Goal: Information Seeking & Learning: Learn about a topic

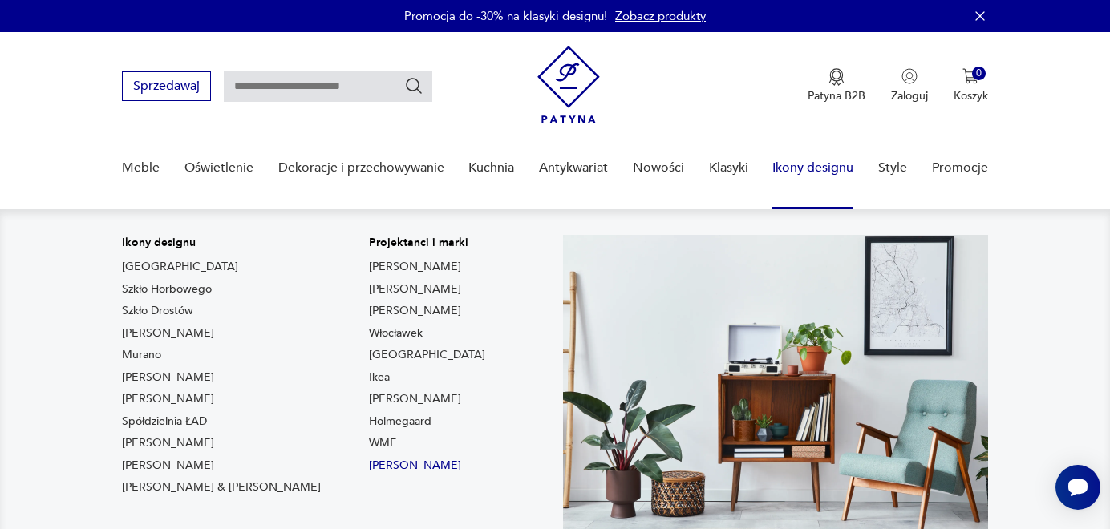
click at [369, 460] on link "[PERSON_NAME]" at bounding box center [415, 466] width 92 height 16
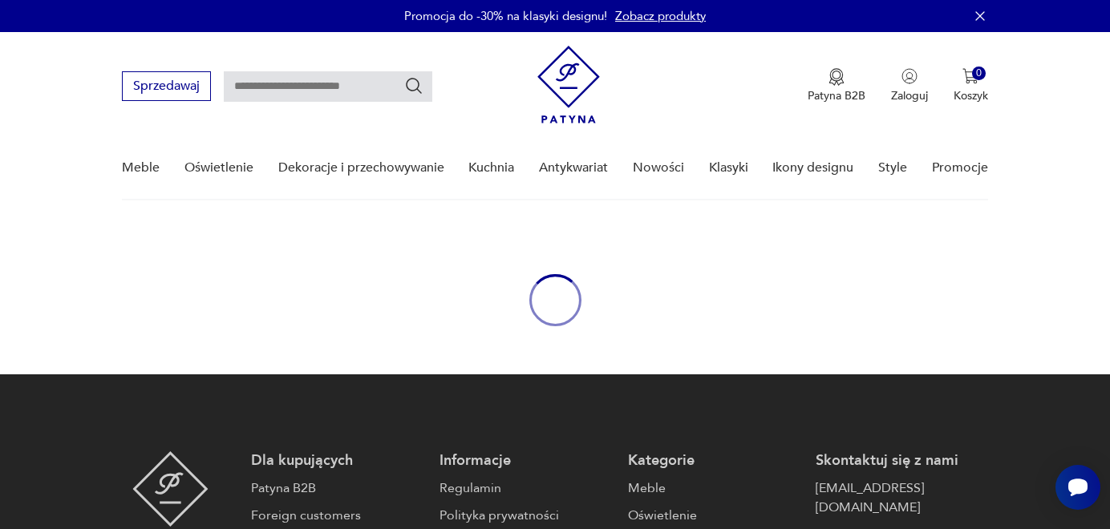
type input "*********"
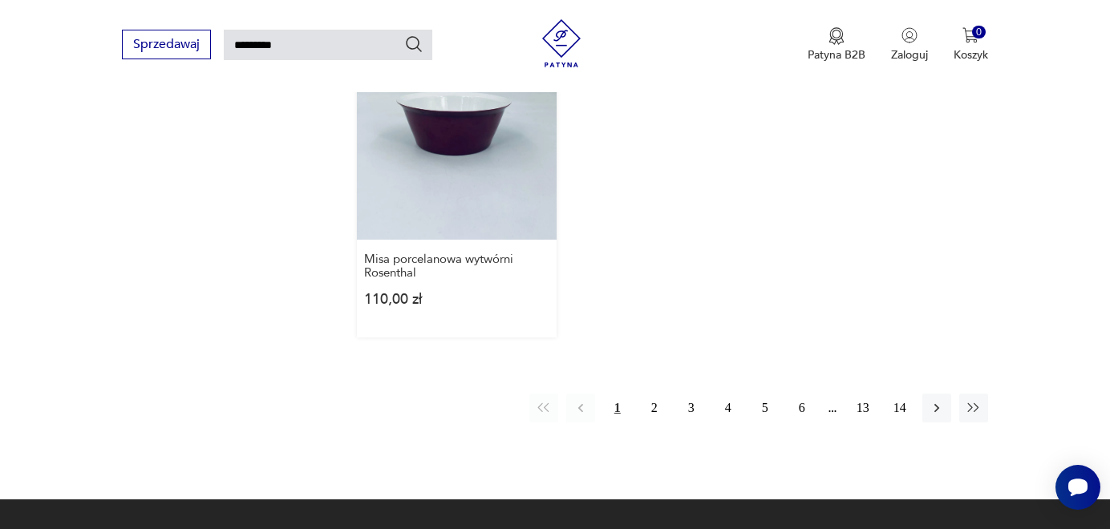
scroll to position [2040, 0]
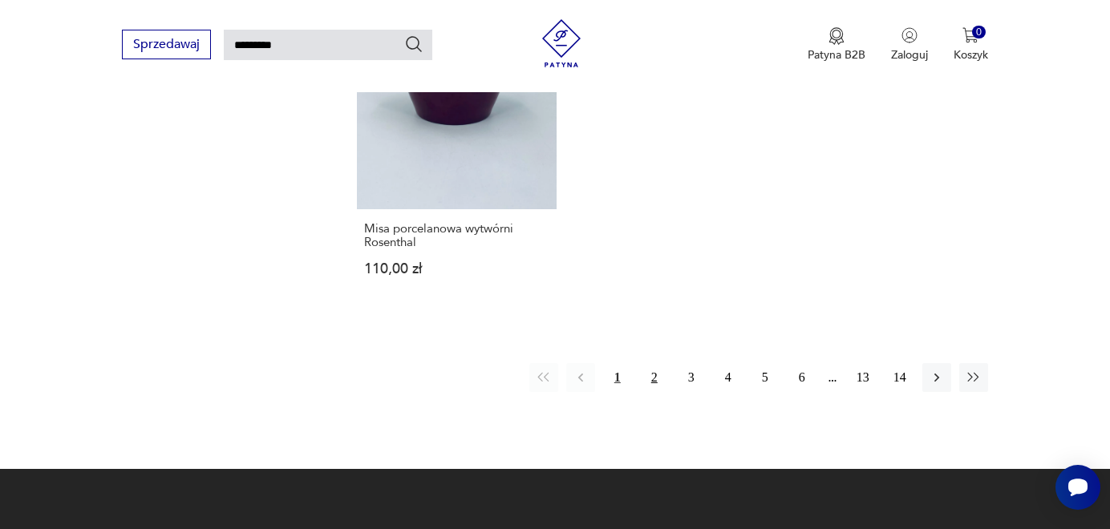
click at [654, 363] on button "2" at bounding box center [654, 377] width 29 height 29
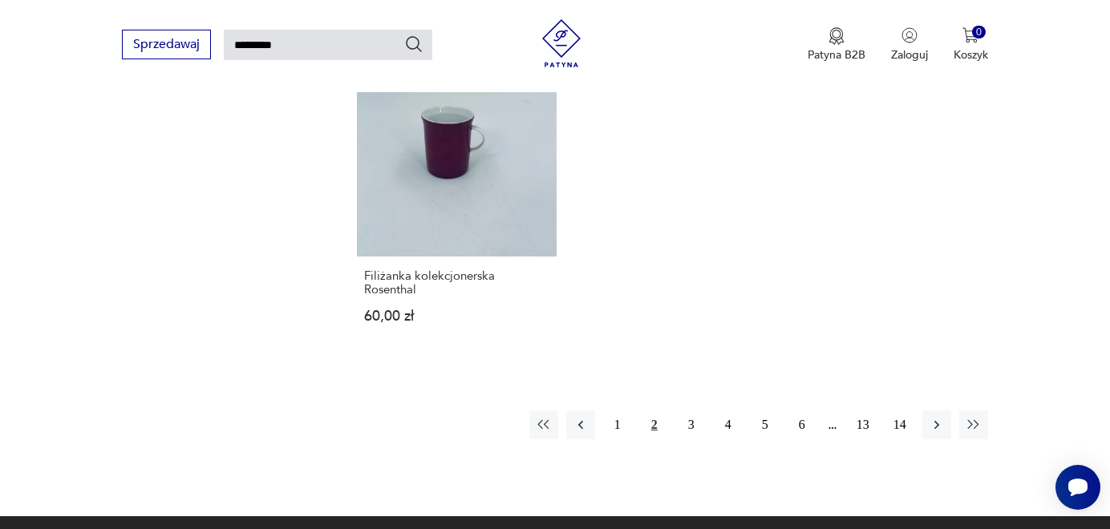
scroll to position [2098, 0]
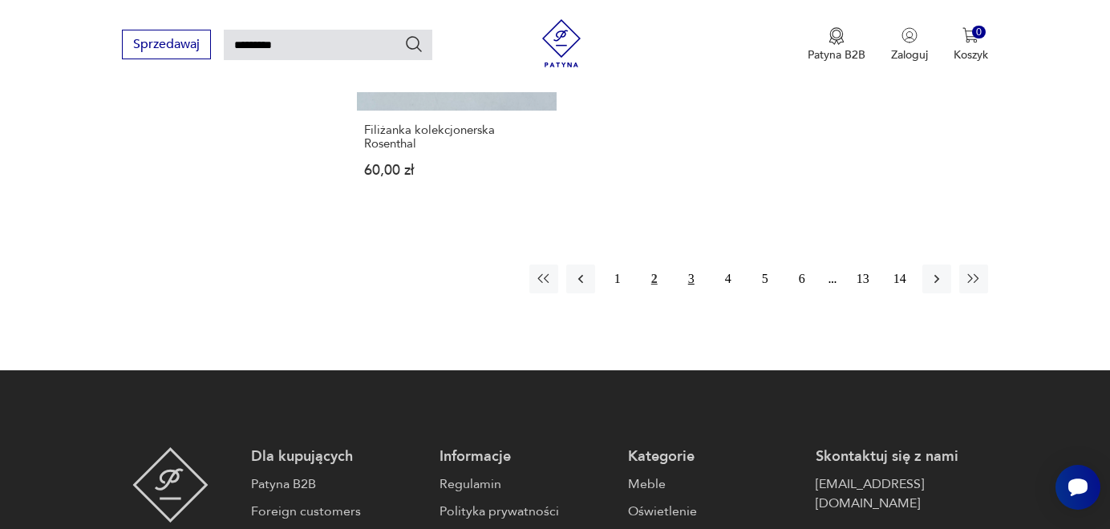
click at [691, 265] on button "3" at bounding box center [691, 279] width 29 height 29
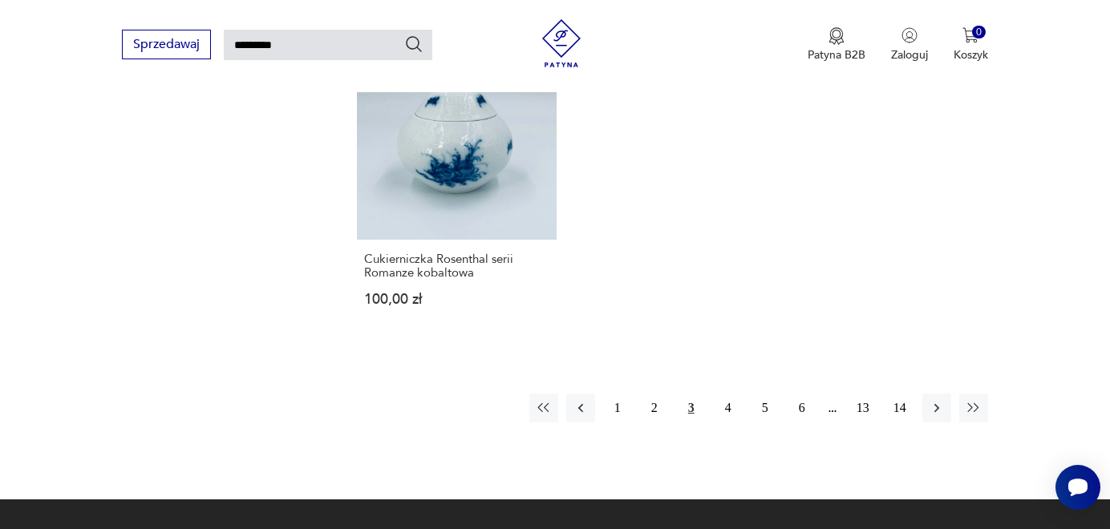
scroll to position [2025, 0]
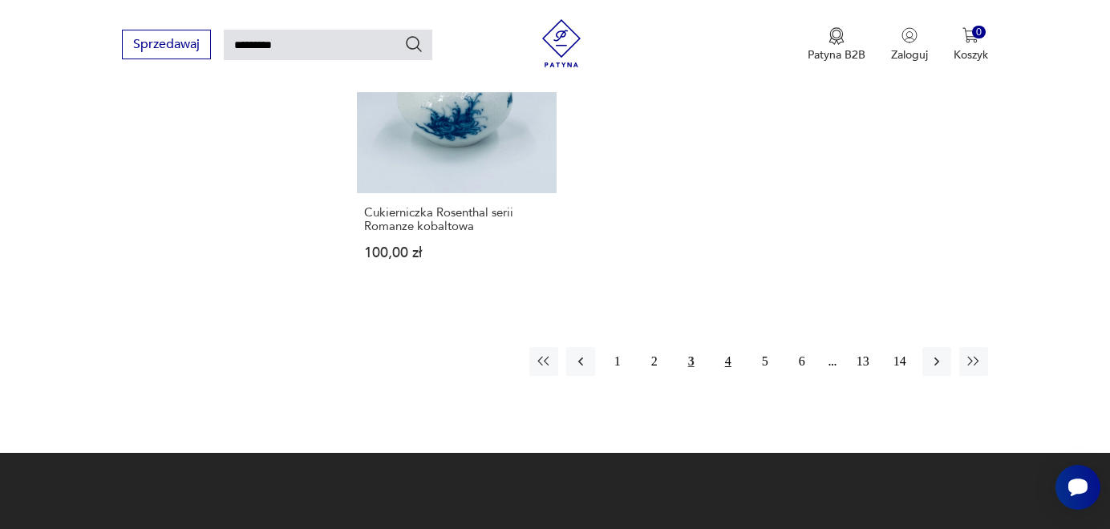
click at [728, 363] on button "4" at bounding box center [728, 361] width 29 height 29
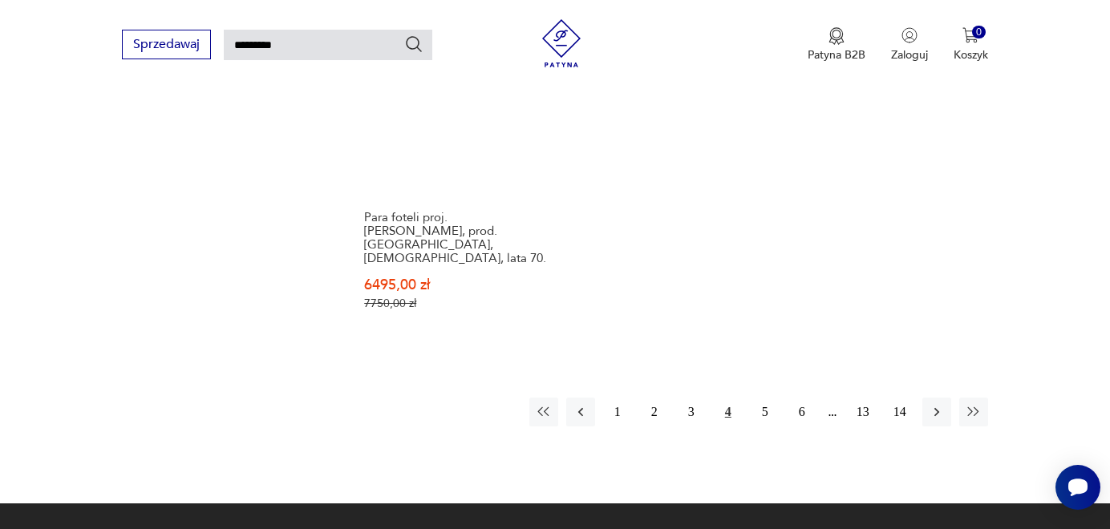
scroll to position [2072, 0]
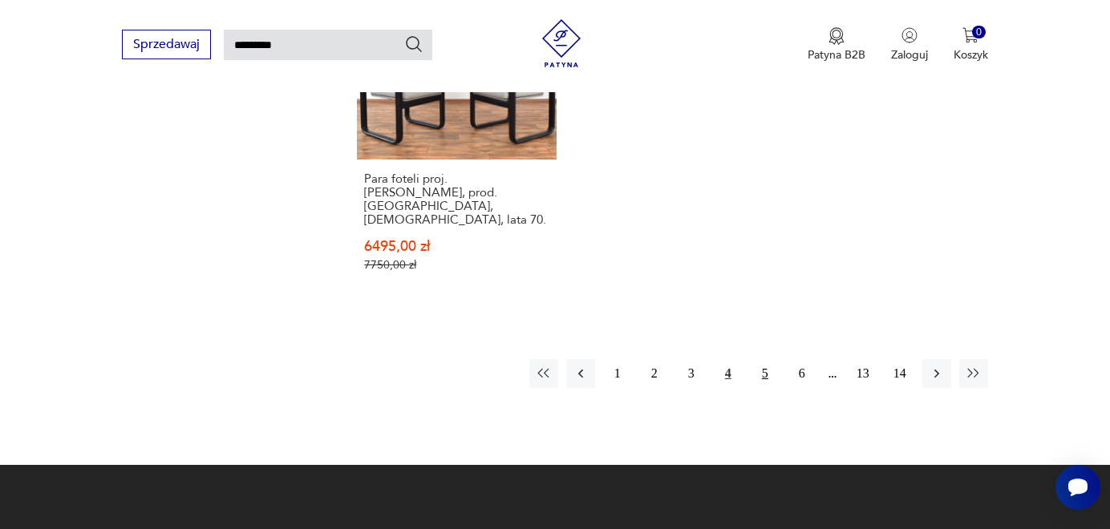
click at [764, 359] on button "5" at bounding box center [765, 373] width 29 height 29
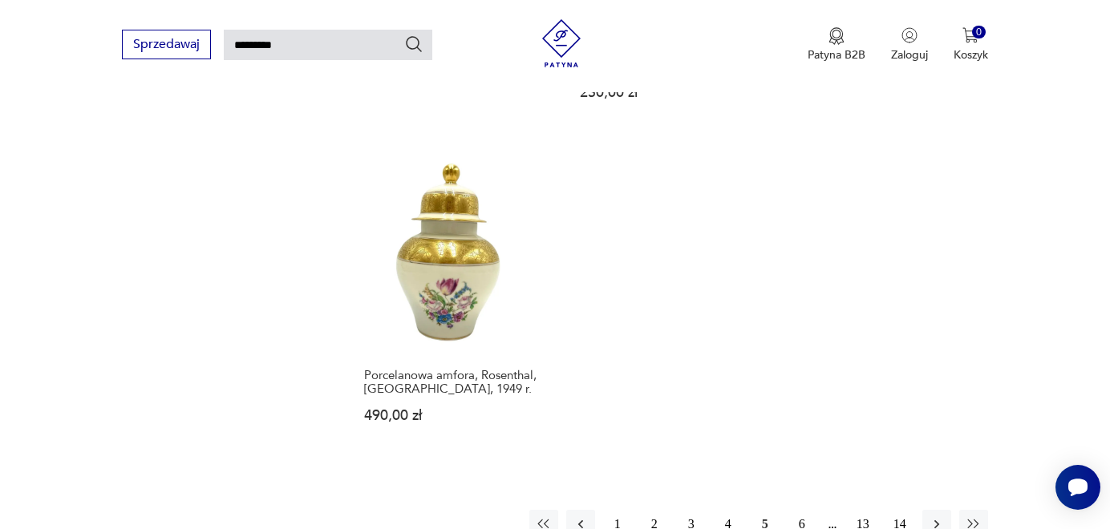
scroll to position [2025, 0]
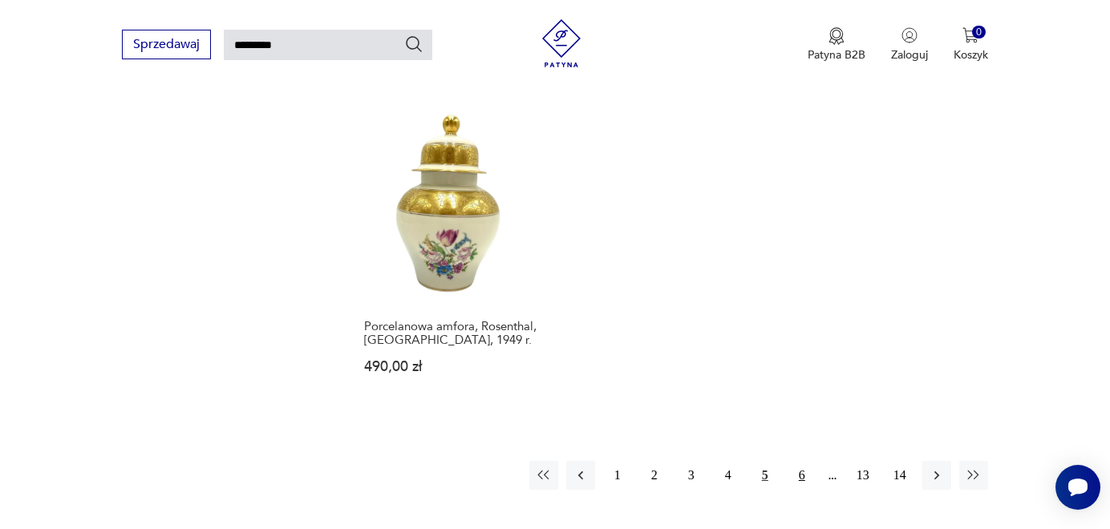
click at [802, 461] on button "6" at bounding box center [802, 475] width 29 height 29
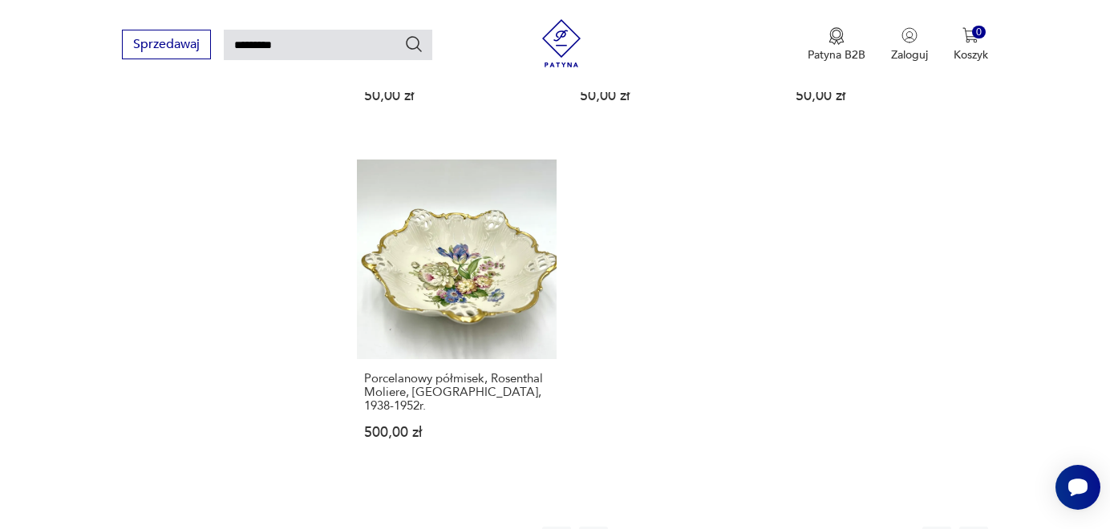
scroll to position [1879, 0]
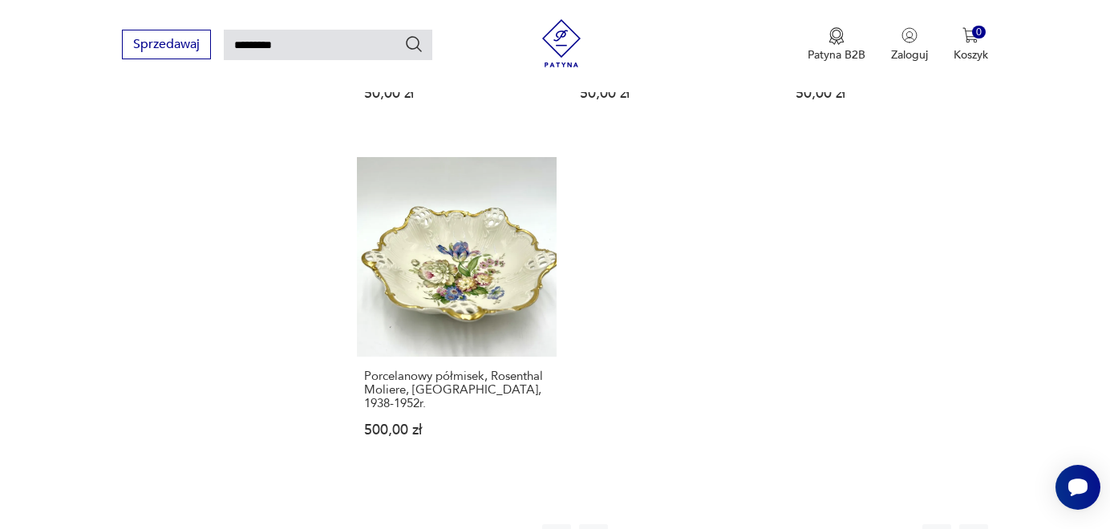
click at [801, 525] on button "7" at bounding box center [802, 539] width 29 height 29
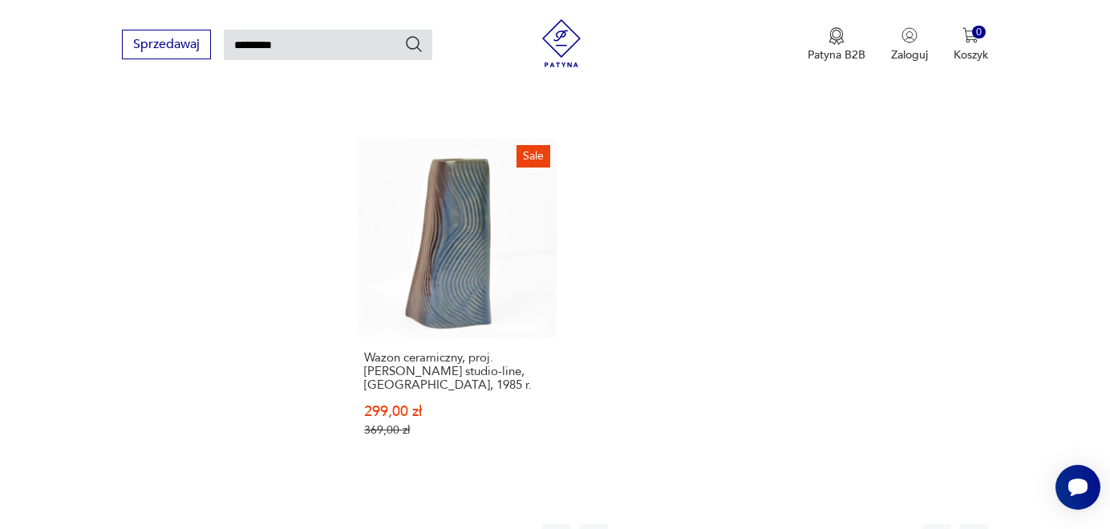
scroll to position [1952, 0]
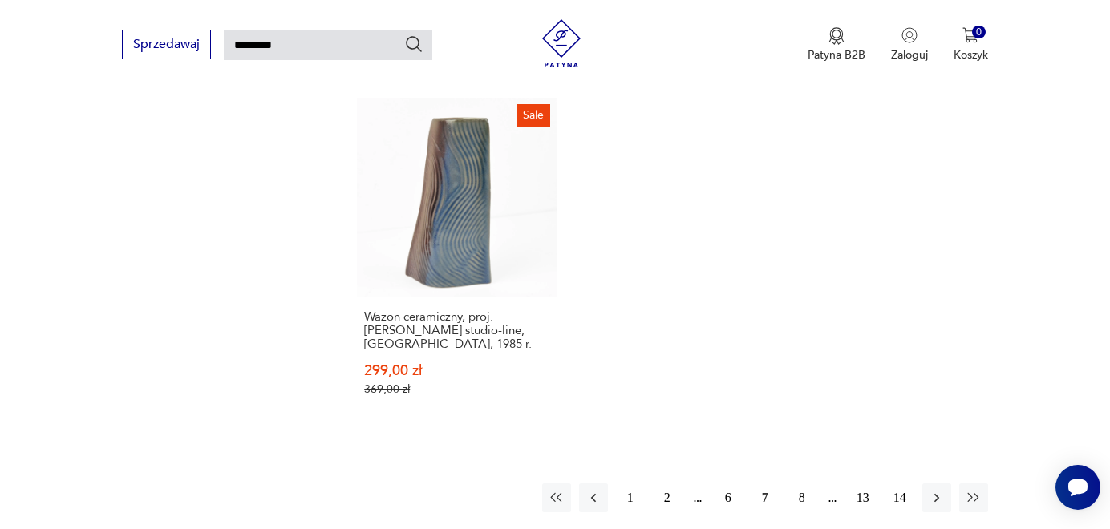
click at [801, 484] on button "8" at bounding box center [802, 498] width 29 height 29
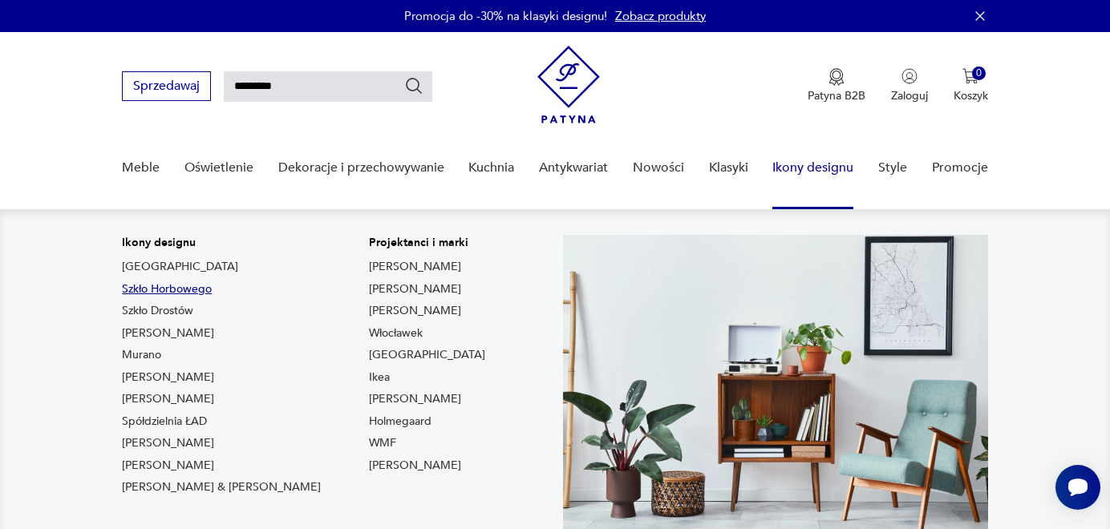
click at [180, 289] on link "Szkło Horbowego" at bounding box center [167, 290] width 90 height 16
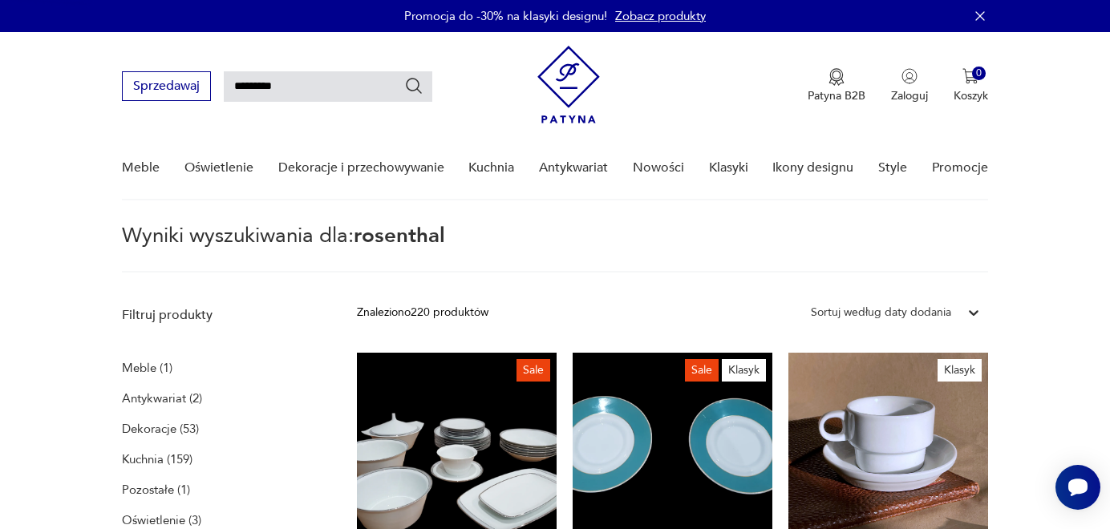
type input "*******"
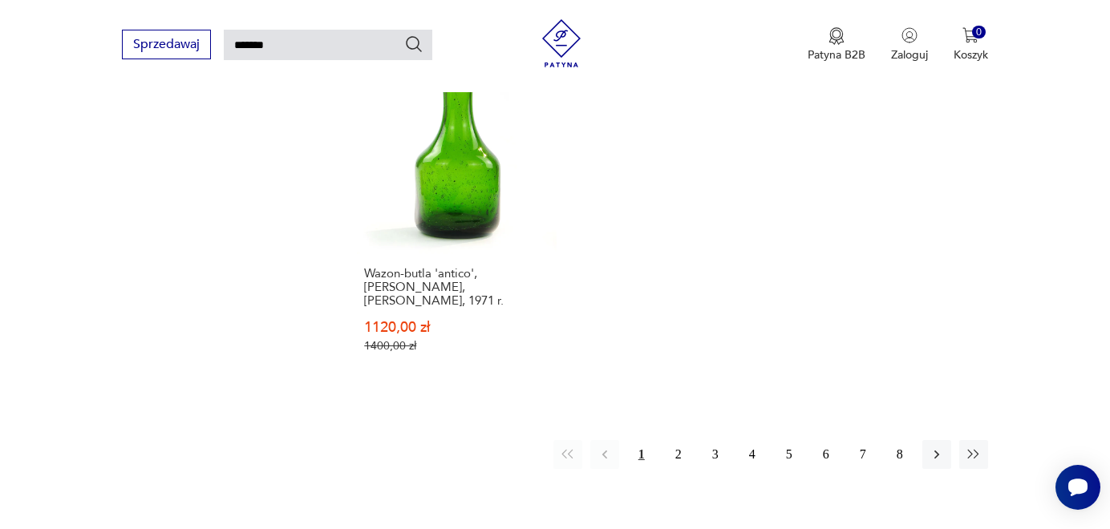
scroll to position [2098, 0]
click at [680, 438] on button "2" at bounding box center [678, 452] width 29 height 29
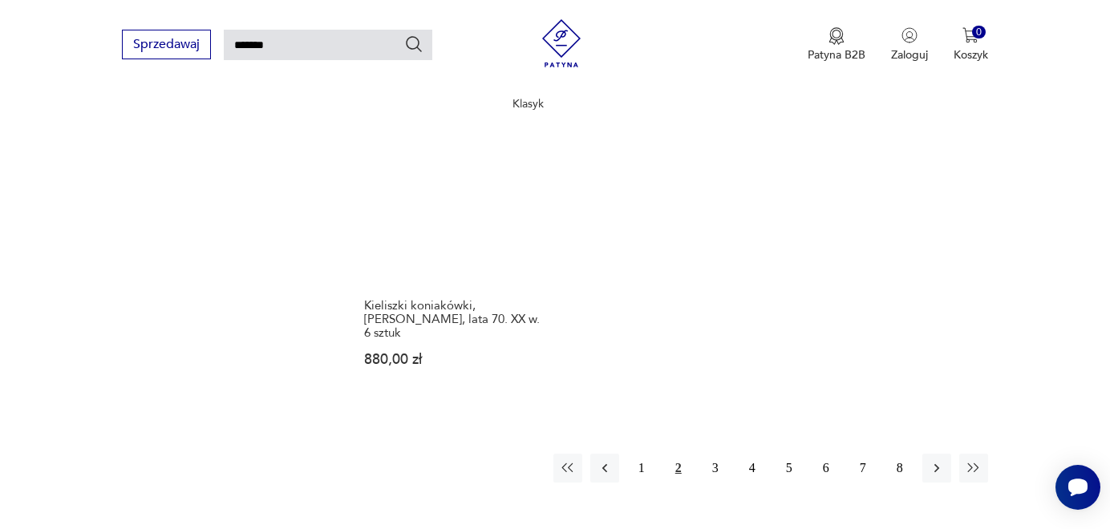
scroll to position [2098, 0]
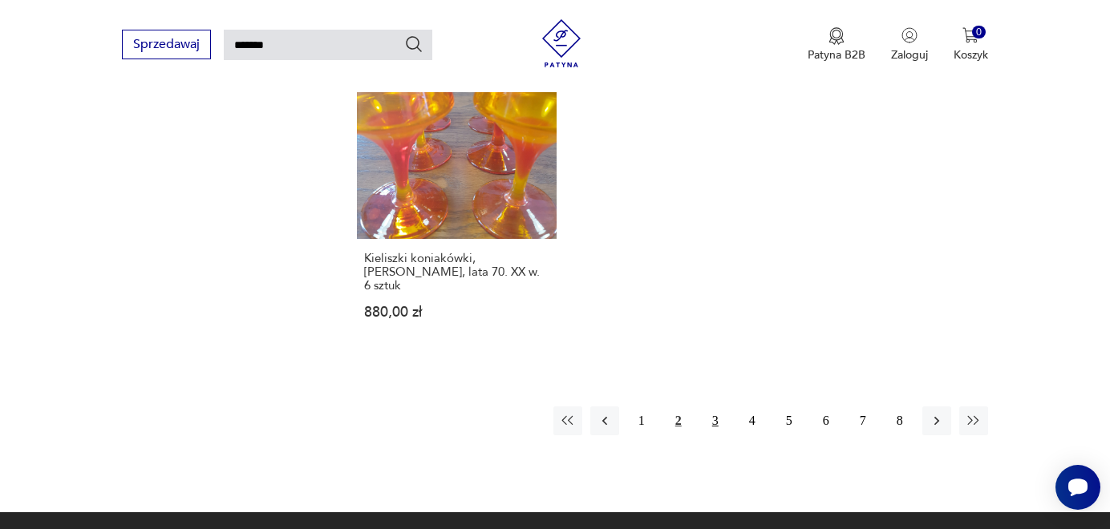
click at [717, 407] on button "3" at bounding box center [715, 421] width 29 height 29
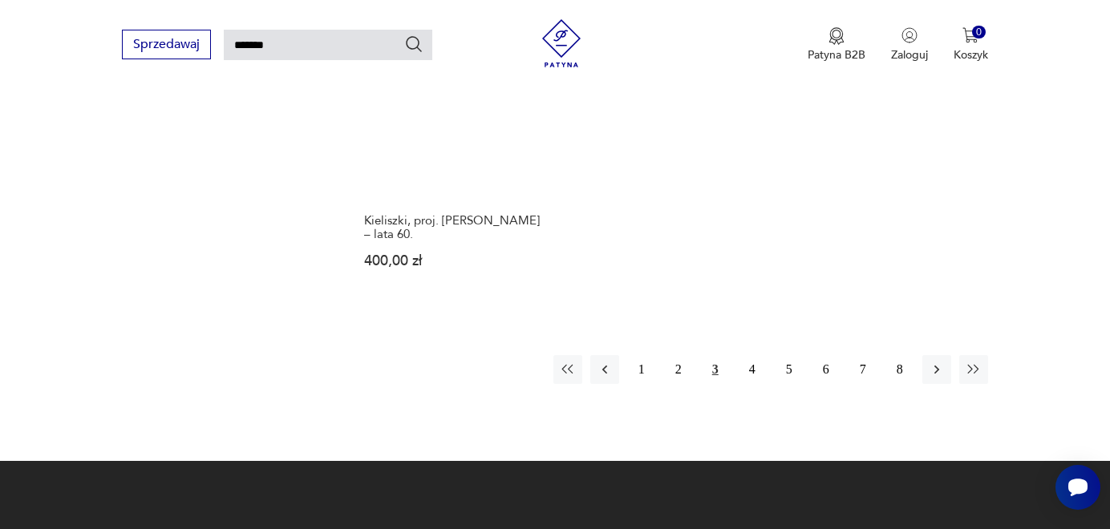
scroll to position [2025, 0]
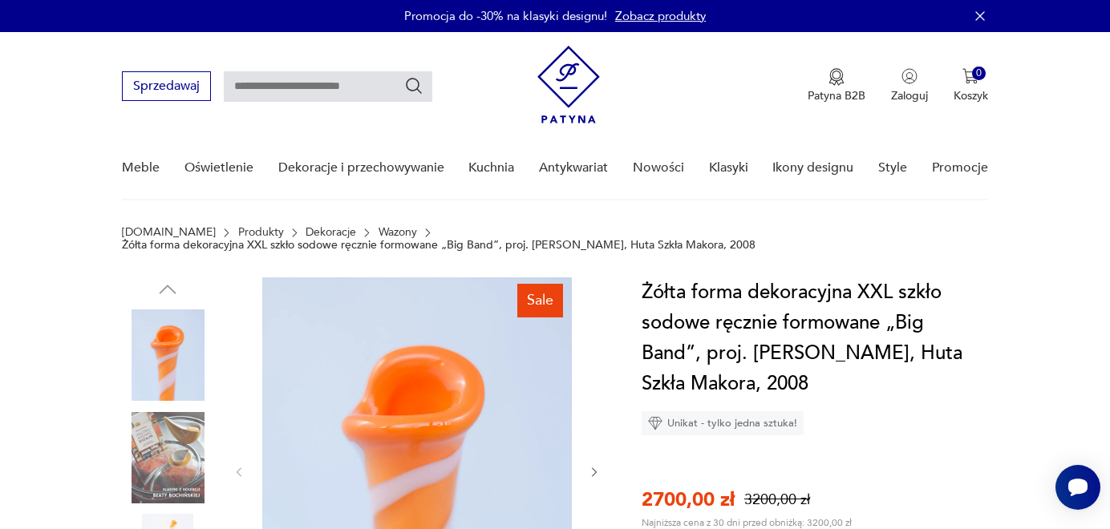
click at [379, 231] on link "Wazony" at bounding box center [398, 232] width 38 height 13
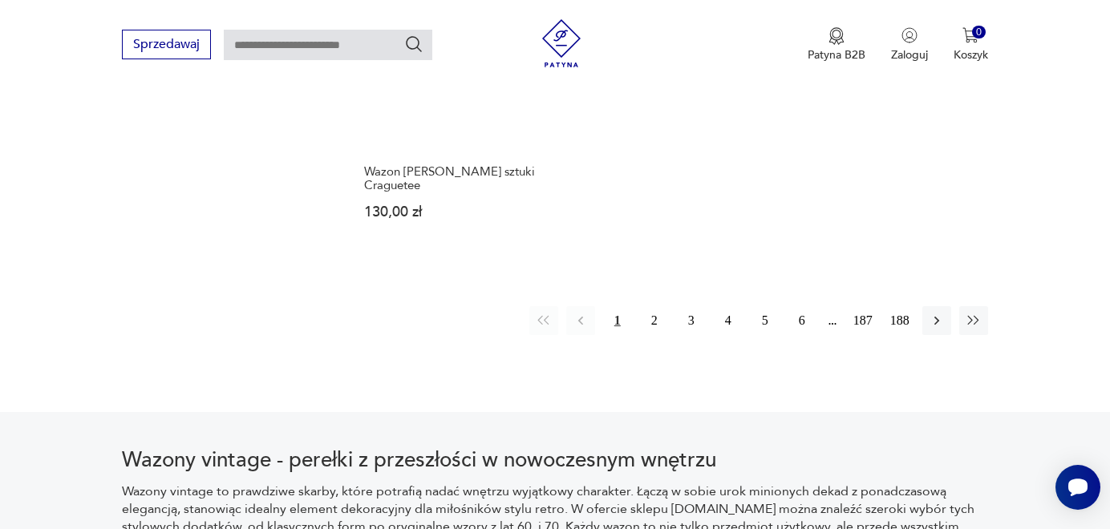
scroll to position [2502, 0]
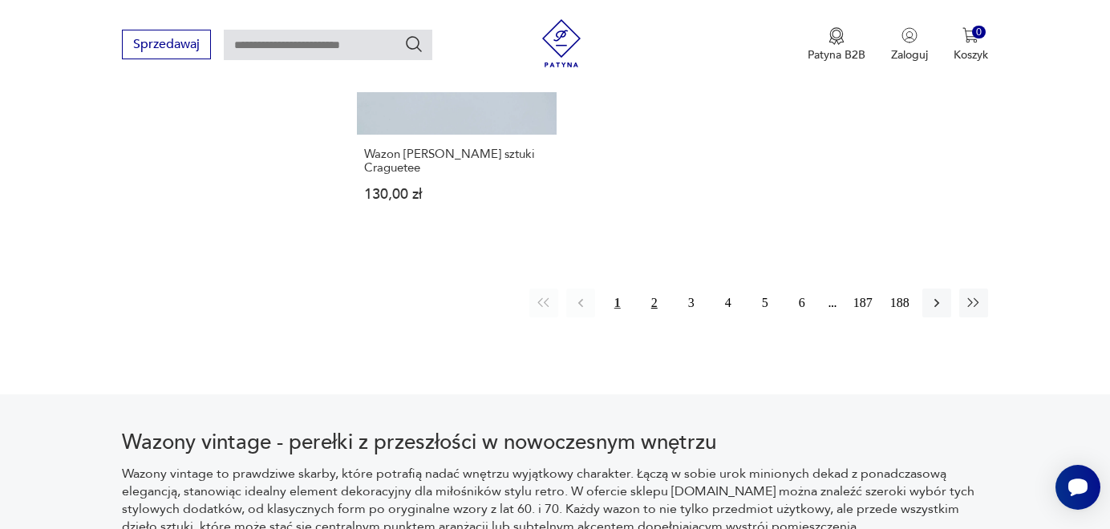
click at [652, 289] on button "2" at bounding box center [654, 303] width 29 height 29
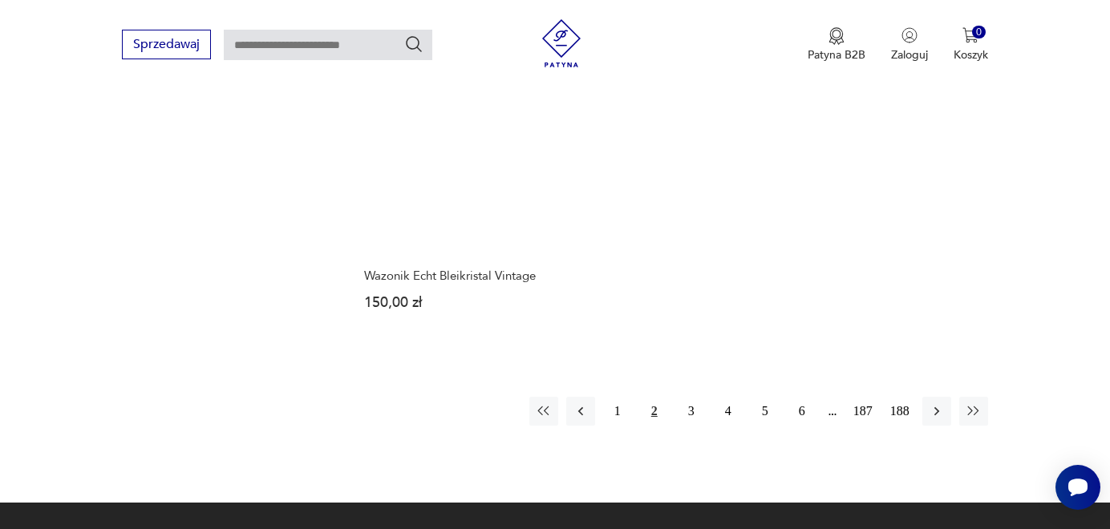
scroll to position [2393, 0]
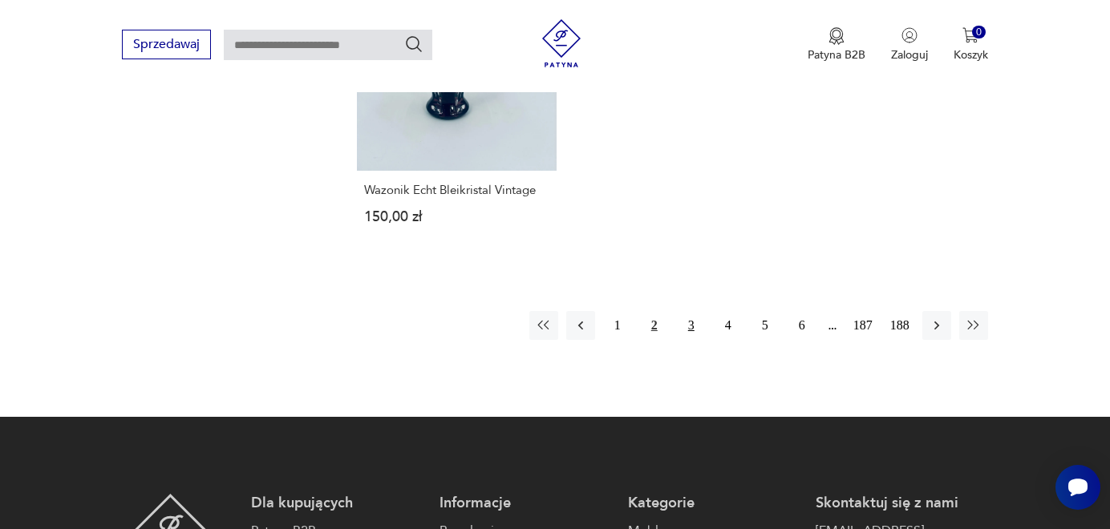
click at [687, 311] on button "3" at bounding box center [691, 325] width 29 height 29
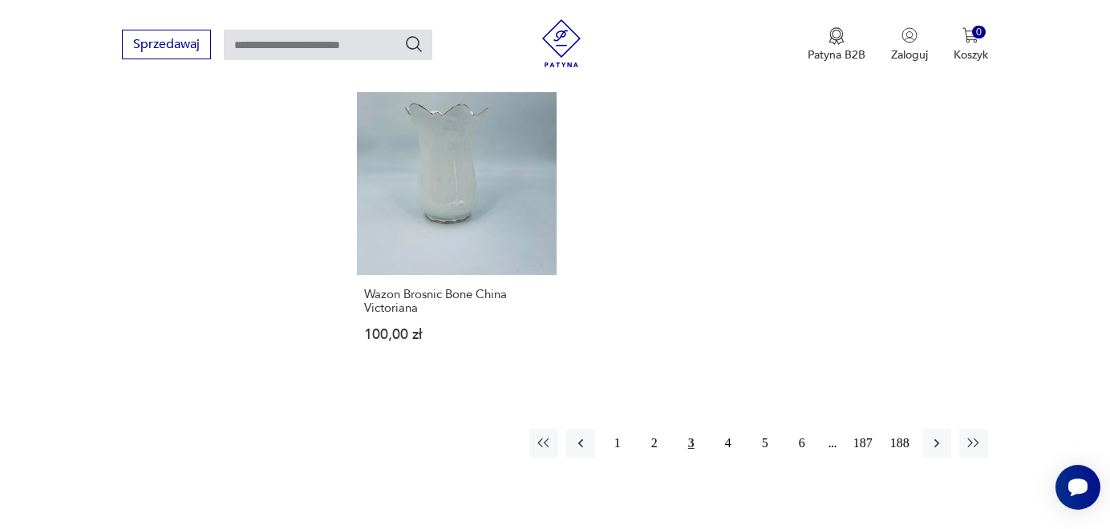
scroll to position [2393, 0]
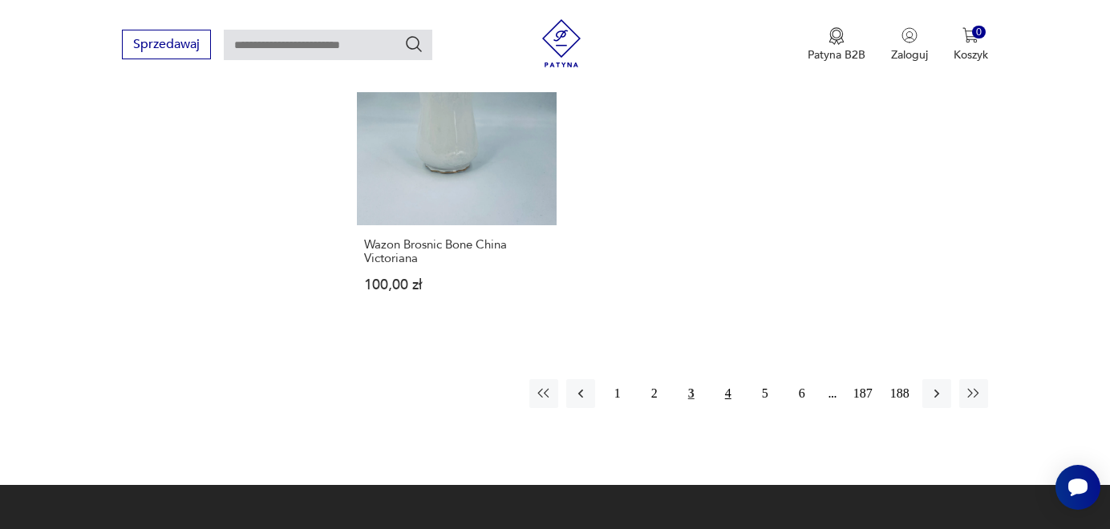
click at [726, 379] on button "4" at bounding box center [728, 393] width 29 height 29
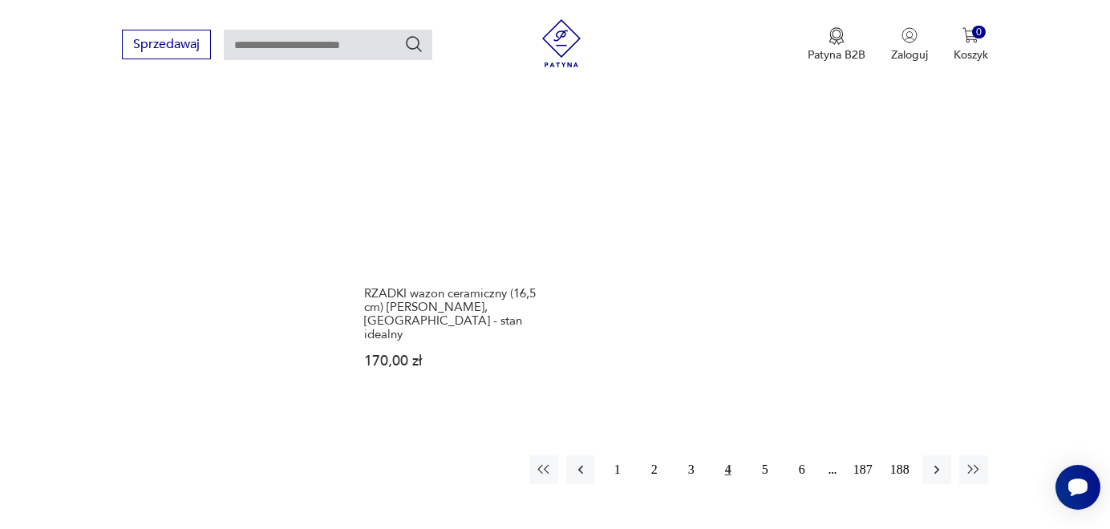
scroll to position [2393, 0]
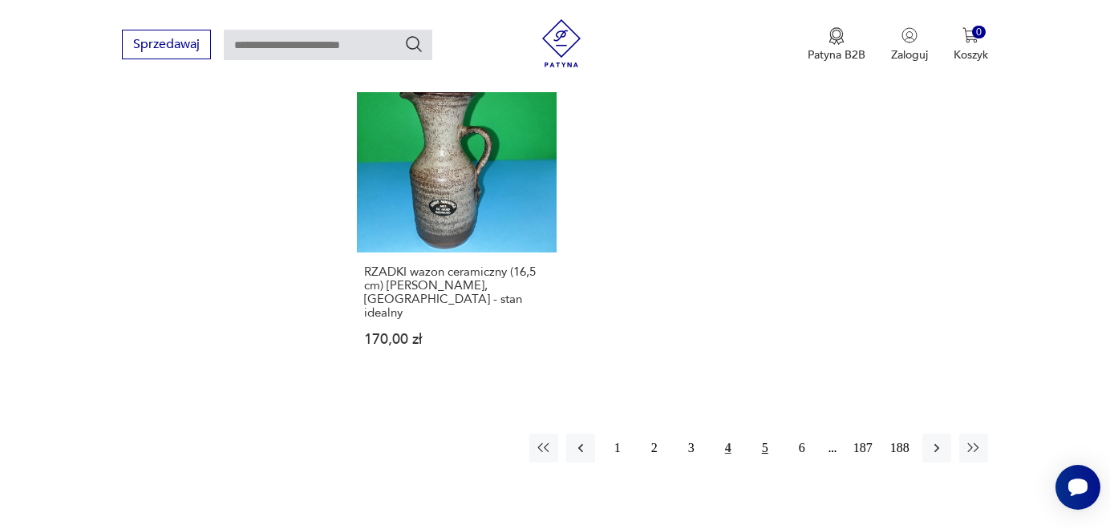
click at [768, 434] on button "5" at bounding box center [765, 448] width 29 height 29
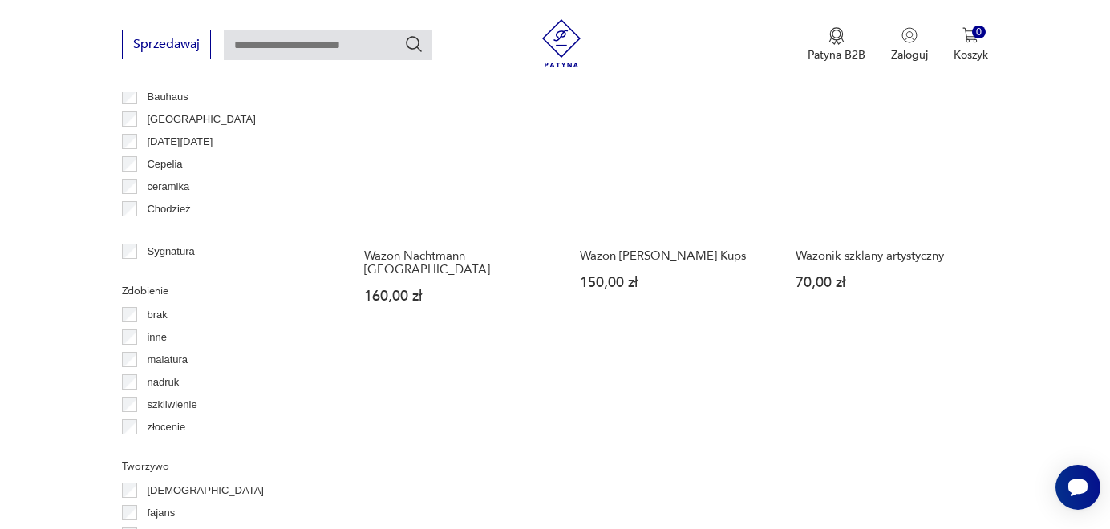
scroll to position [1445, 0]
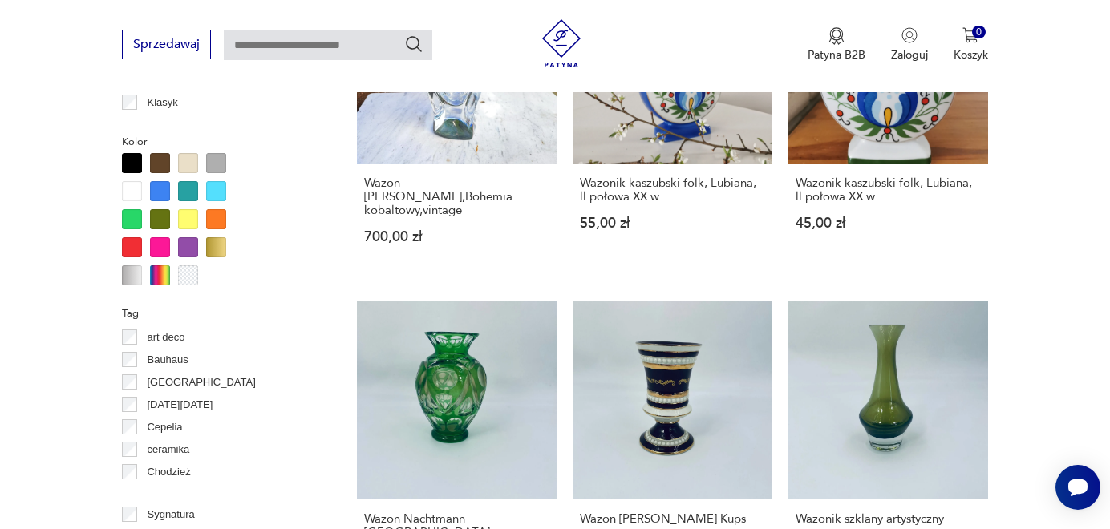
click at [319, 39] on input "text" at bounding box center [328, 45] width 209 height 30
type input "*****"
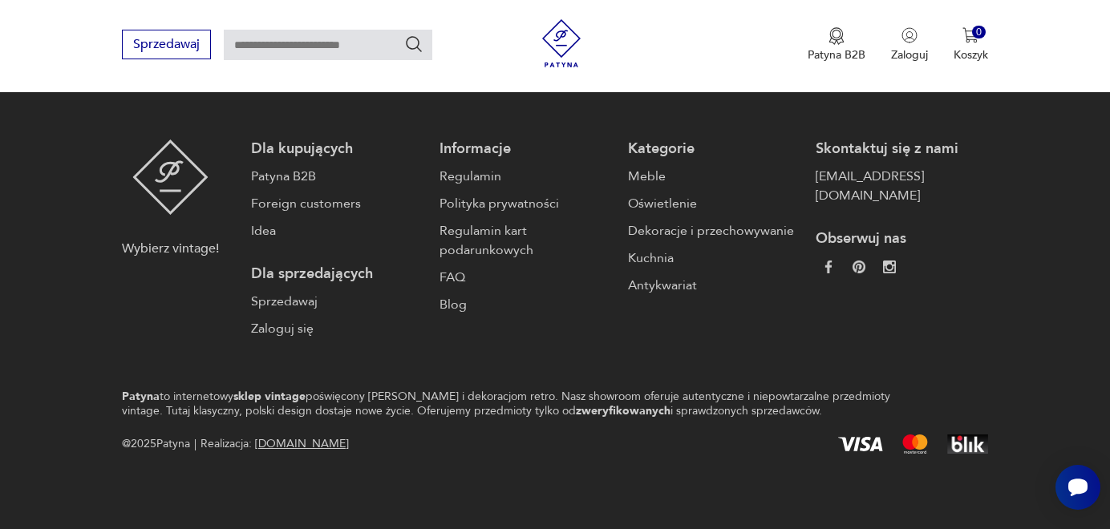
type input "*****"
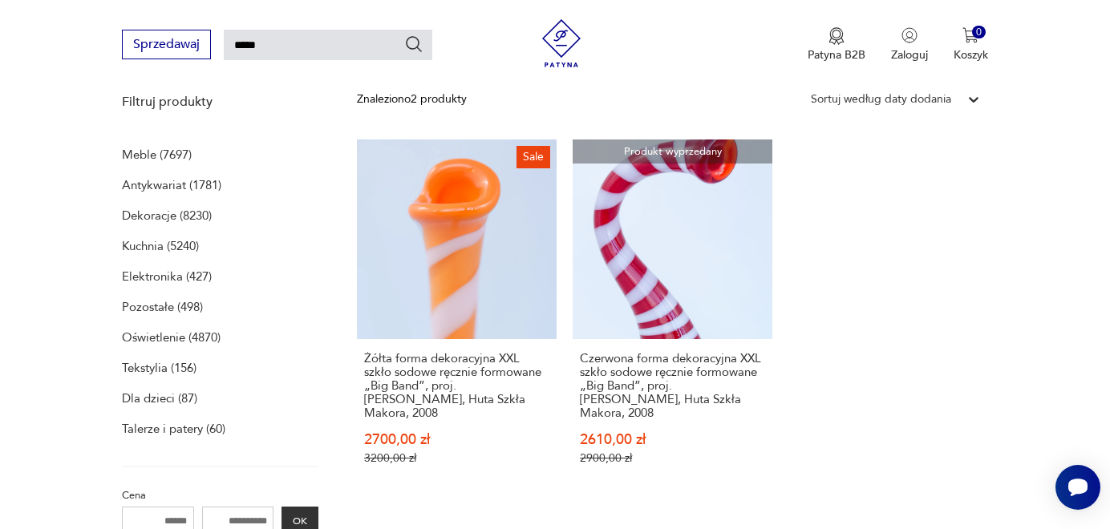
scroll to position [206, 0]
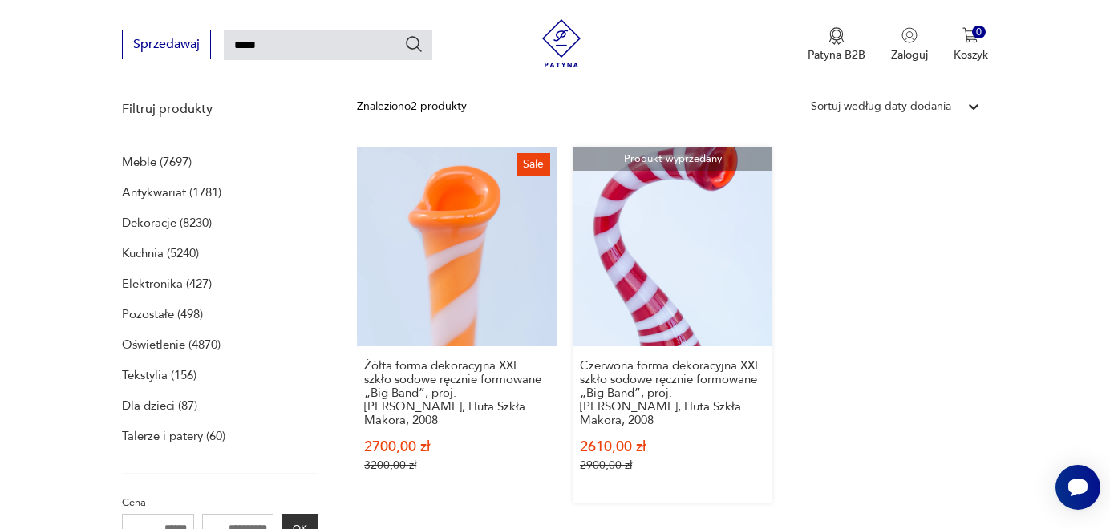
click at [648, 327] on link "Produkt wyprzedany Czerwona forma dekoracyjna XXL szkło sodowe ręcznie formowan…" at bounding box center [673, 325] width 200 height 357
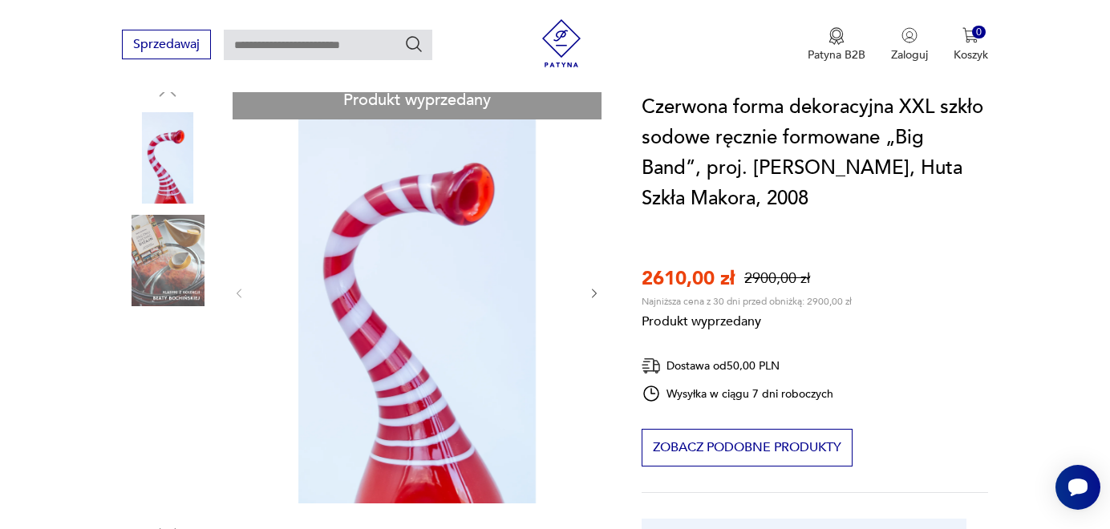
scroll to position [218, 0]
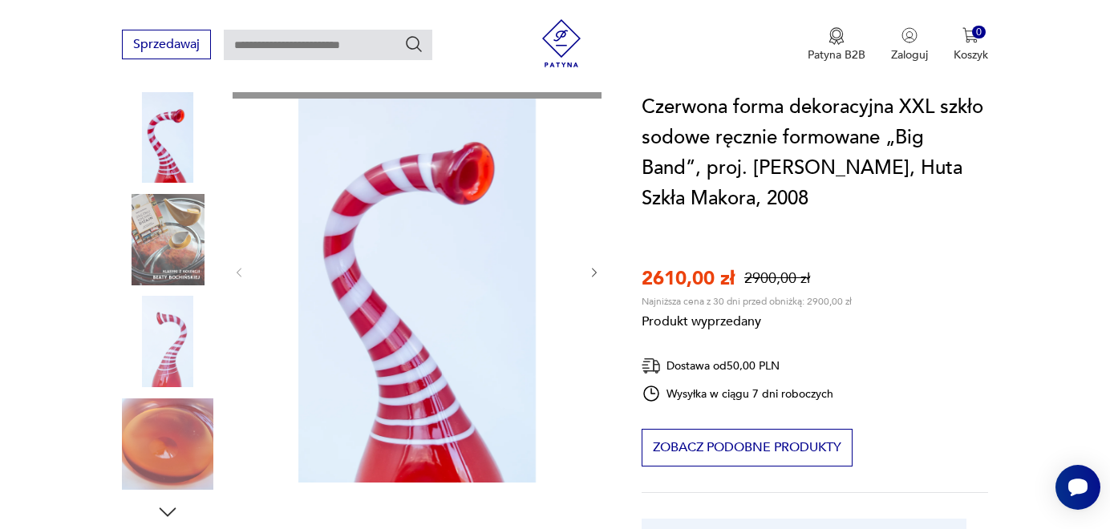
drag, startPoint x: 593, startPoint y: 269, endPoint x: 313, endPoint y: 298, distance: 282.1
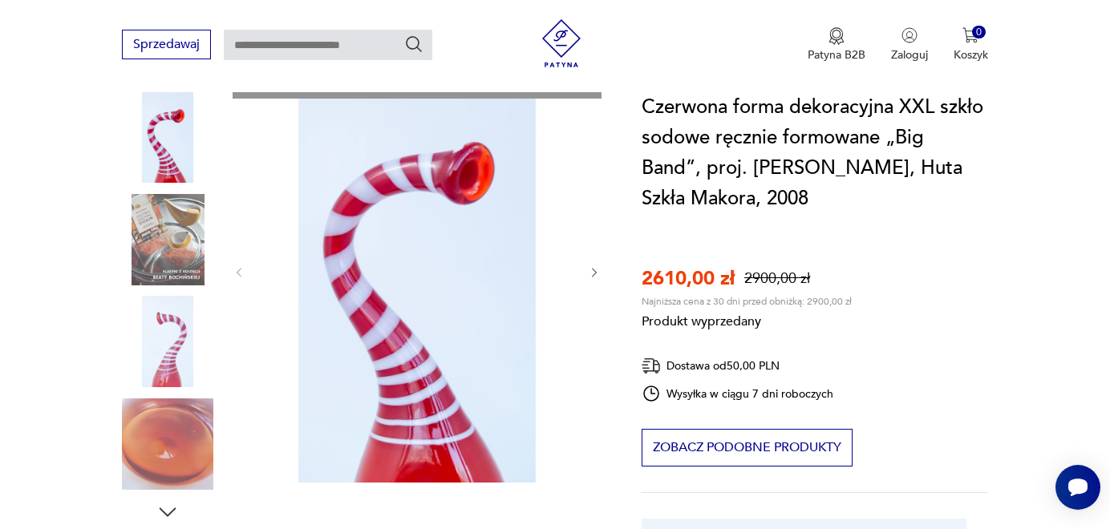
drag, startPoint x: 173, startPoint y: 334, endPoint x: 224, endPoint y: 313, distance: 54.7
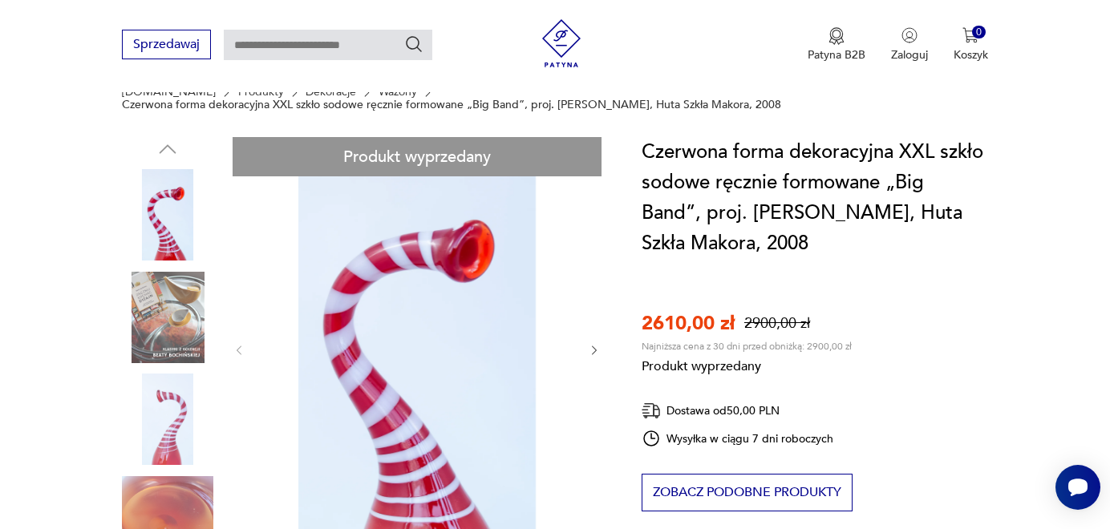
scroll to position [145, 0]
